Goal: Find specific page/section: Find specific page/section

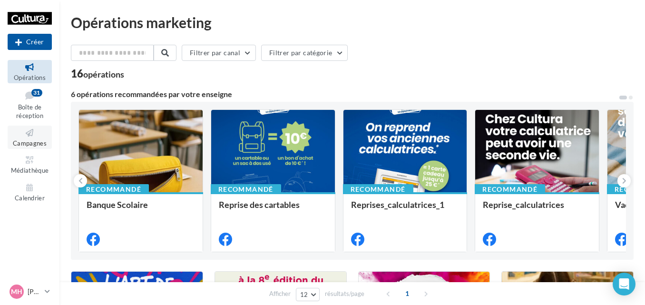
click at [31, 134] on icon at bounding box center [29, 132] width 39 height 11
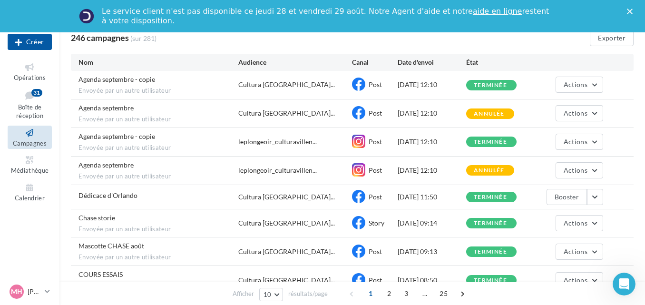
scroll to position [87, 0]
click at [593, 196] on button "button" at bounding box center [595, 196] width 16 height 16
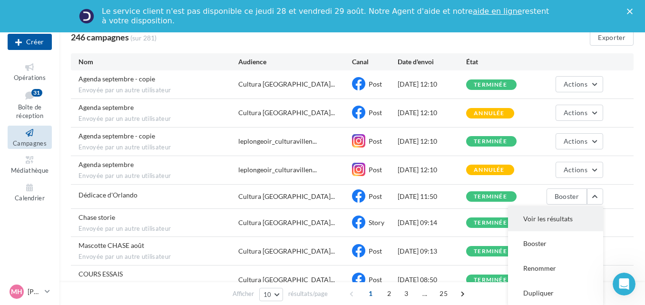
click at [557, 216] on button "Voir les résultats" at bounding box center [555, 218] width 95 height 25
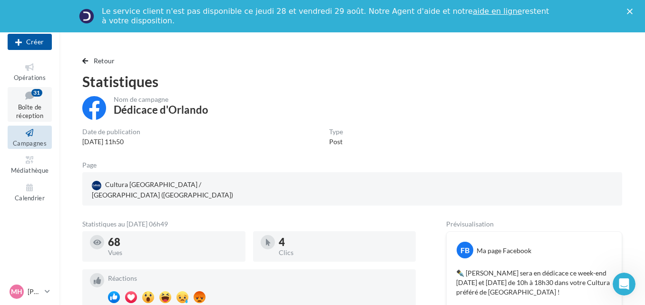
click at [30, 104] on span "Boîte de réception" at bounding box center [29, 111] width 27 height 17
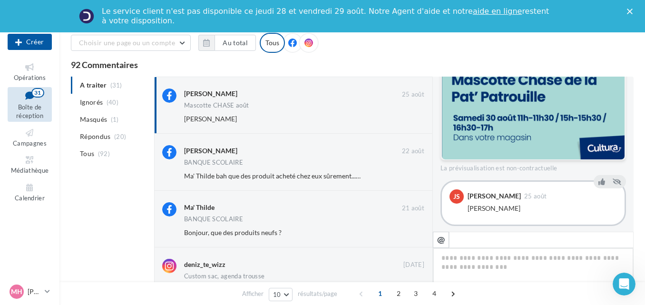
scroll to position [22, 0]
